Goal: Task Accomplishment & Management: Manage account settings

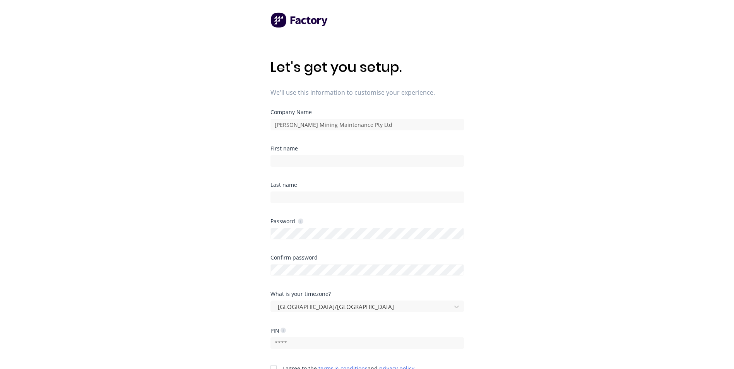
type input "[PERSON_NAME]"
type input "7992"
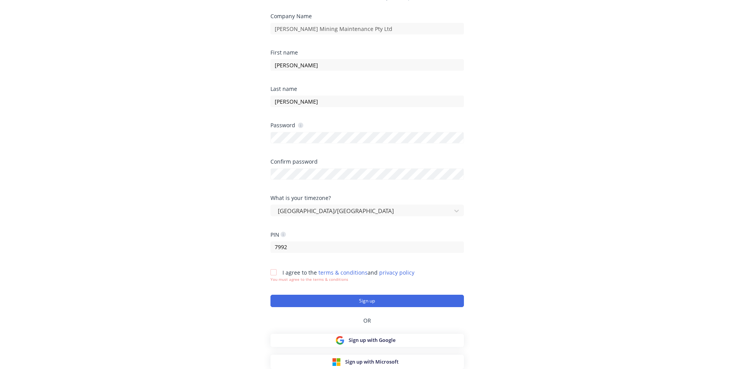
click at [273, 275] on div at bounding box center [273, 272] width 15 height 15
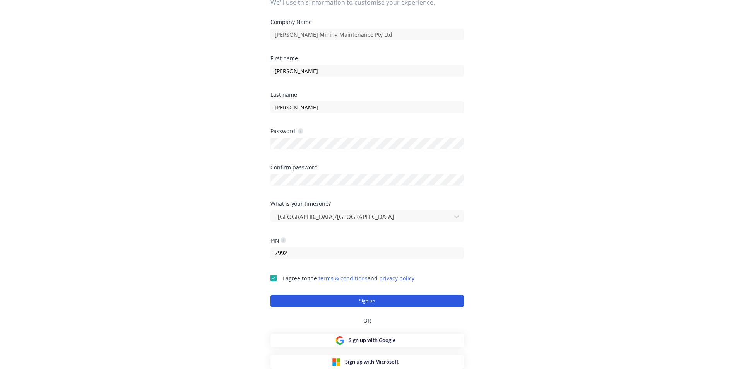
click at [296, 298] on button "Sign up" at bounding box center [366, 301] width 193 height 12
click at [353, 303] on button "Sign up" at bounding box center [366, 301] width 193 height 12
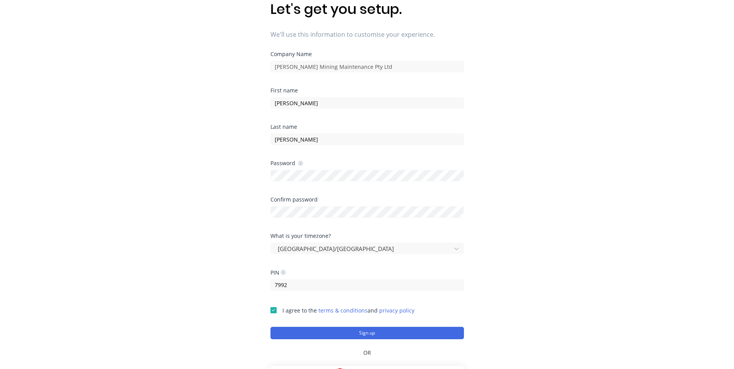
scroll to position [0, 0]
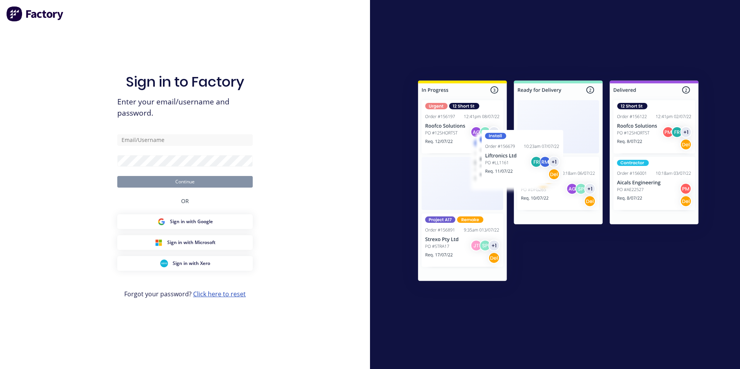
click at [212, 296] on link "Click here to reset" at bounding box center [219, 294] width 53 height 9
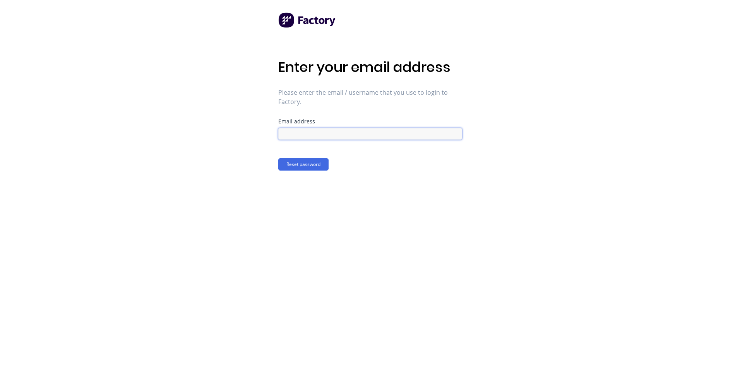
click at [340, 129] on input at bounding box center [370, 134] width 184 height 12
type input "justin@madson.com.au"
click at [313, 166] on button "Reset password" at bounding box center [303, 164] width 50 height 12
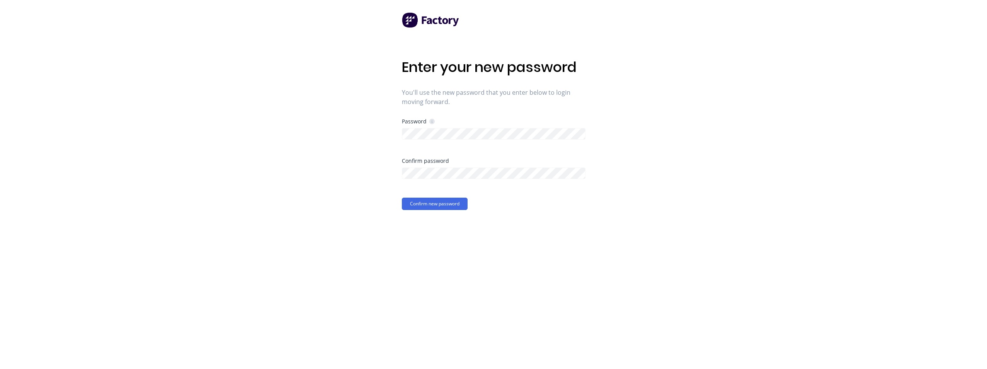
click at [433, 123] on icon at bounding box center [431, 121] width 5 height 5
click at [444, 203] on button "Confirm new password" at bounding box center [435, 204] width 66 height 12
click at [431, 122] on icon at bounding box center [432, 121] width 2 height 3
click at [444, 201] on button "Confirm new password" at bounding box center [435, 204] width 66 height 12
click at [370, 130] on div "Enter your new password You'll use the new password that you enter below to log…" at bounding box center [493, 184] width 987 height 369
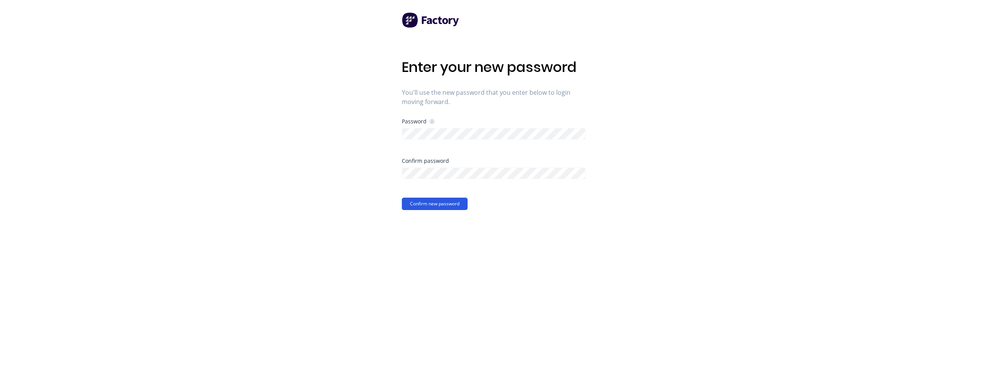
click at [460, 207] on button "Confirm new password" at bounding box center [435, 204] width 66 height 12
click at [75, 356] on span "×" at bounding box center [77, 354] width 5 height 11
click at [432, 122] on icon at bounding box center [431, 121] width 5 height 5
click at [338, 135] on div "Enter your new password You'll use the new password that you enter below to log…" at bounding box center [493, 184] width 987 height 369
click at [453, 209] on button "Confirm new password" at bounding box center [435, 204] width 66 height 12
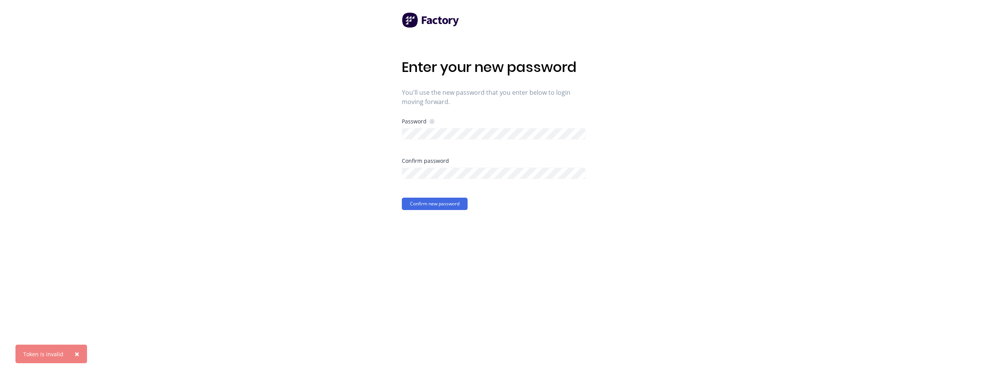
click at [75, 356] on span "×" at bounding box center [77, 354] width 5 height 11
click at [435, 205] on button "Confirm new password" at bounding box center [435, 204] width 66 height 12
click at [432, 203] on button "Confirm new password" at bounding box center [435, 204] width 66 height 12
